Goal: Check status: Check status

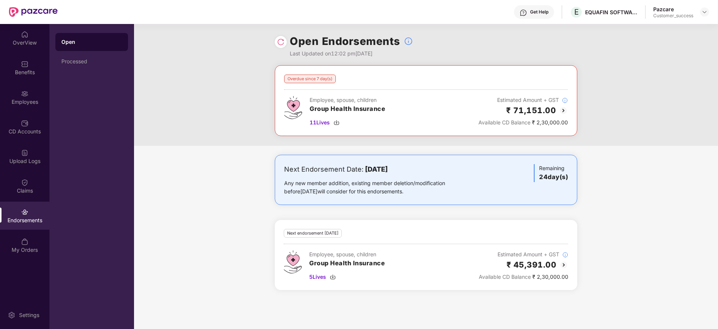
click at [278, 40] on img at bounding box center [280, 41] width 7 height 7
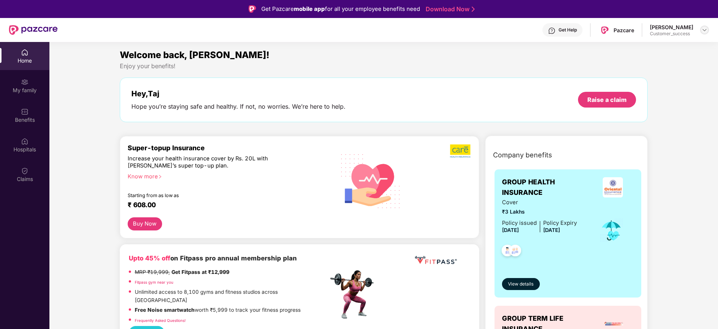
click at [705, 34] on div at bounding box center [704, 29] width 9 height 9
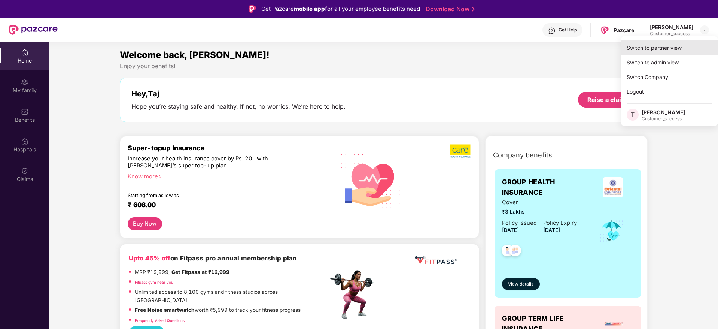
click at [654, 48] on div "Switch to partner view" at bounding box center [668, 47] width 97 height 15
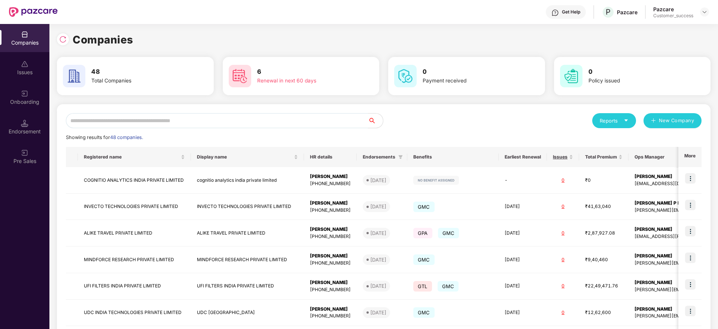
click at [329, 122] on input "text" at bounding box center [217, 120] width 302 height 15
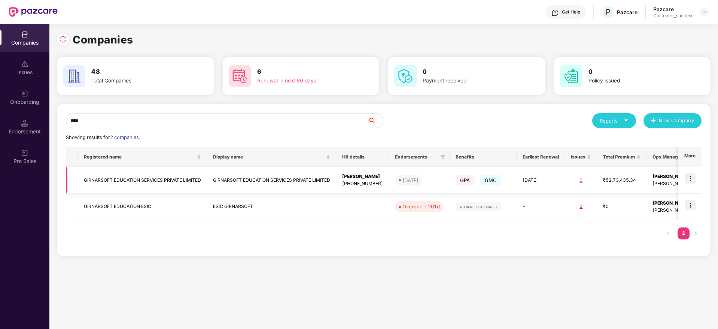
type input "****"
click at [689, 178] on img at bounding box center [690, 178] width 10 height 10
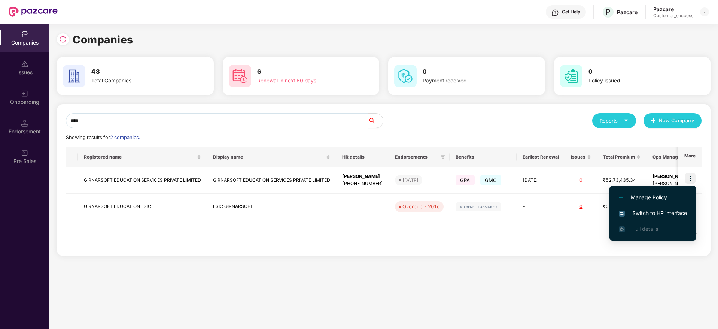
click at [634, 215] on span "Switch to HR interface" at bounding box center [653, 213] width 68 height 8
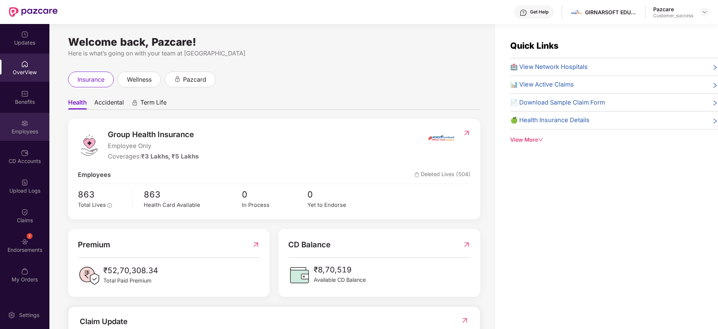
click at [6, 116] on div "Employees" at bounding box center [24, 127] width 49 height 28
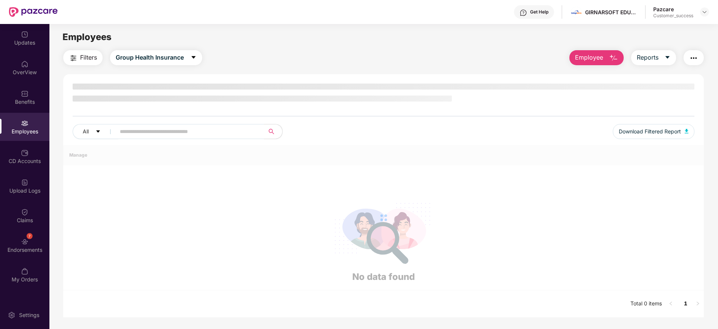
click at [6, 116] on div "Employees" at bounding box center [24, 127] width 49 height 28
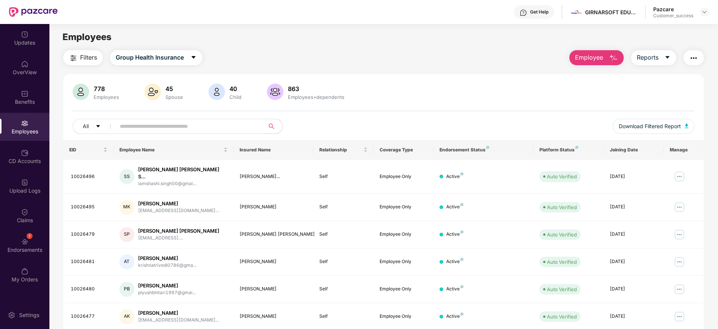
click at [23, 131] on div "Employees" at bounding box center [24, 131] width 49 height 7
click at [161, 131] on input "text" at bounding box center [187, 125] width 134 height 11
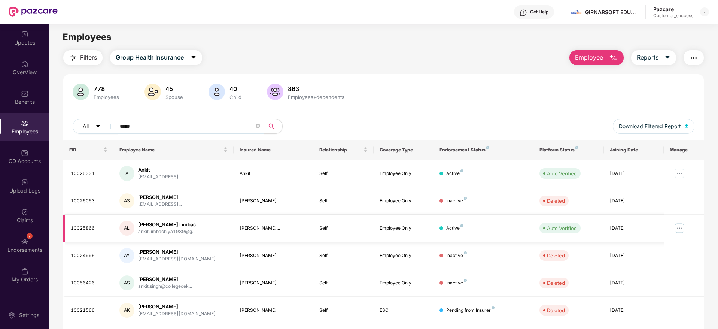
type input "*****"
click at [678, 227] on img at bounding box center [679, 228] width 12 height 12
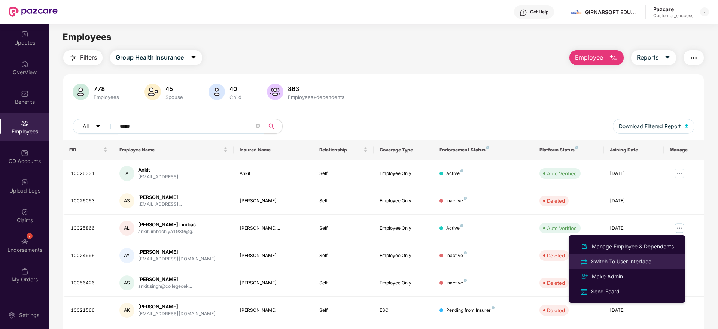
click at [617, 258] on div "Switch To User Interface" at bounding box center [620, 261] width 63 height 8
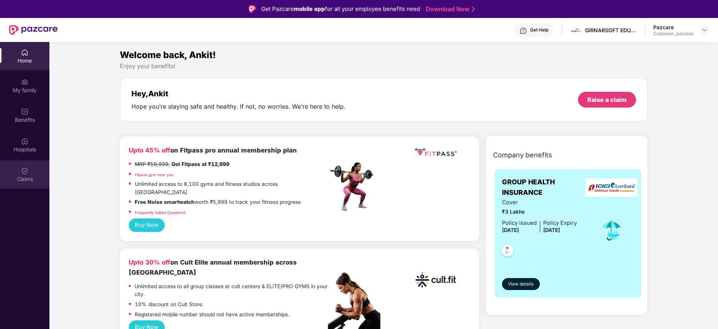
click at [25, 183] on div "Claims" at bounding box center [24, 174] width 49 height 28
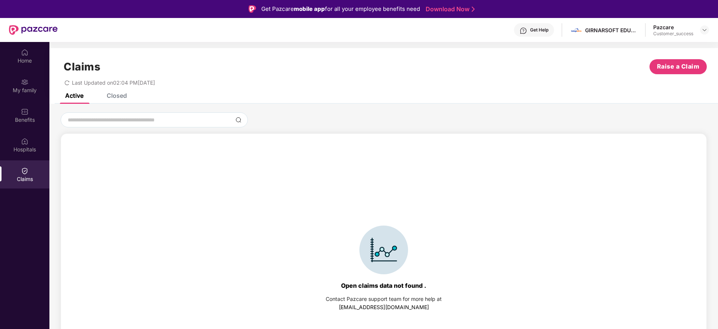
click at [107, 98] on div "Closed" at bounding box center [117, 95] width 20 height 7
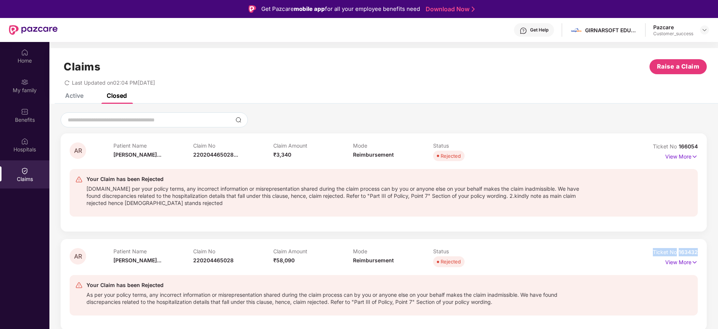
drag, startPoint x: 698, startPoint y: 254, endPoint x: 648, endPoint y: 251, distance: 50.2
click at [648, 251] on div "AR Patient Name Ankit Rajnika... Claim No 220204465028 Claim Amount ₹58,090 Mod…" at bounding box center [384, 284] width 646 height 91
copy div "Ticket No 163432"
